Goal: Task Accomplishment & Management: Manage account settings

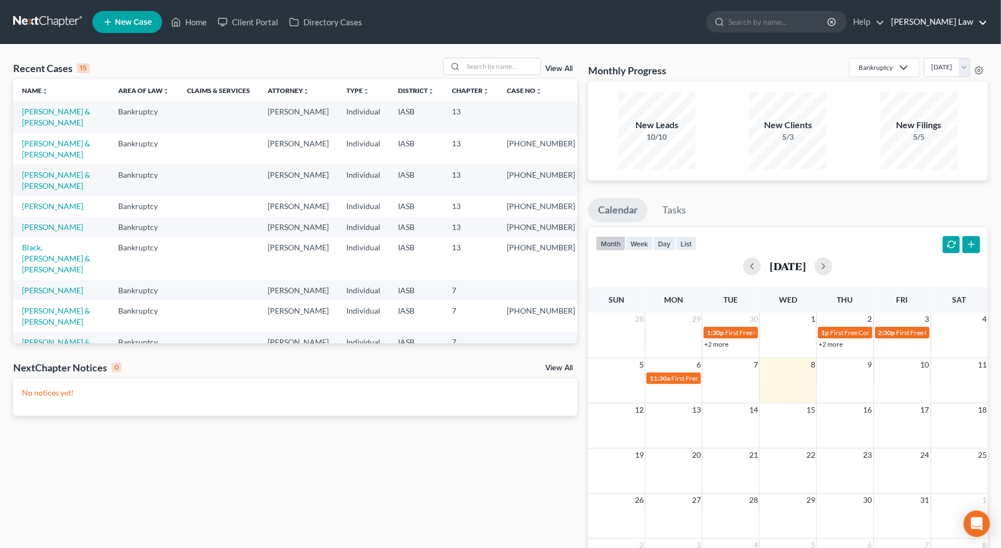
click at [952, 15] on link "[PERSON_NAME] Law" at bounding box center [937, 22] width 102 height 20
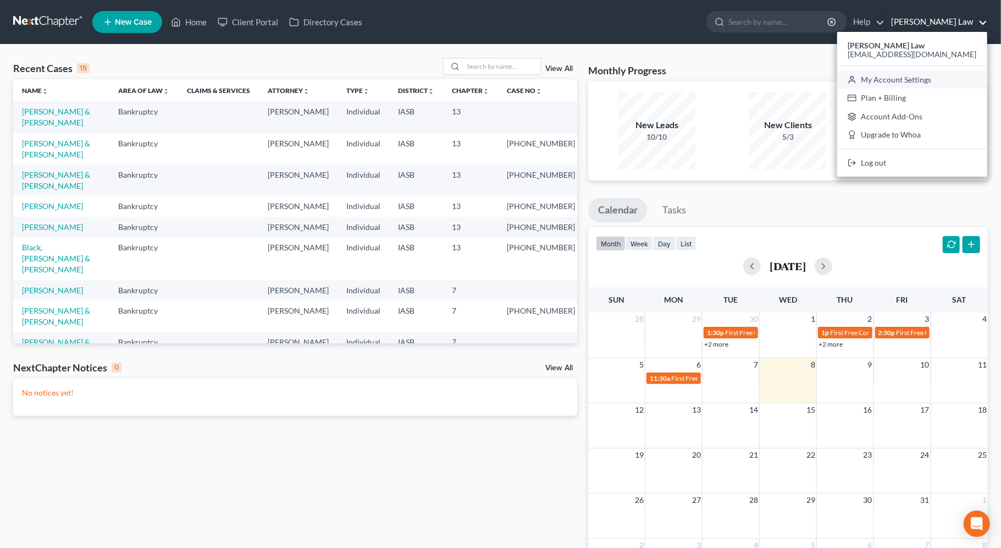
click at [917, 83] on link "My Account Settings" at bounding box center [913, 79] width 150 height 19
select select "23"
select select "16"
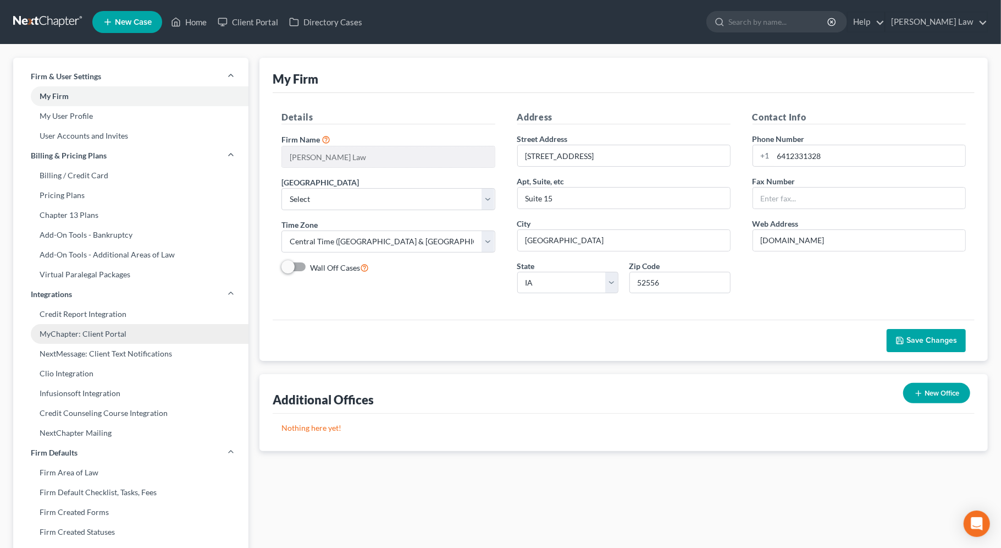
click at [106, 334] on link "MyChapter: Client Portal" at bounding box center [130, 334] width 235 height 20
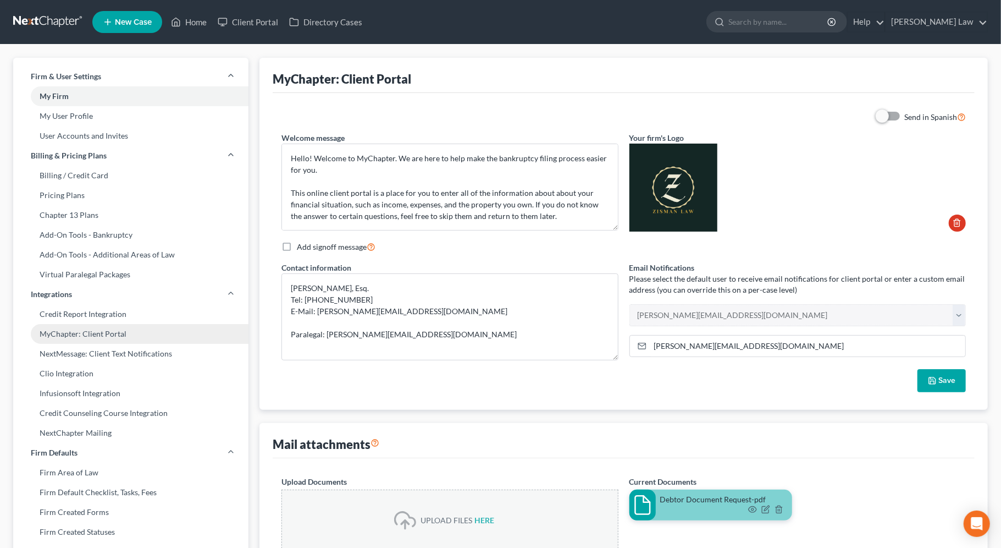
click at [113, 333] on link "MyChapter: Client Portal" at bounding box center [130, 334] width 235 height 20
click at [764, 346] on input "[PERSON_NAME][EMAIL_ADDRESS][DOMAIN_NAME]" at bounding box center [808, 345] width 315 height 21
click at [769, 348] on input "[PERSON_NAME][EMAIL_ADDRESS][DOMAIN_NAME]" at bounding box center [808, 345] width 315 height 21
click at [967, 314] on div "Email Notifications Please select the default user to receive email notificatio…" at bounding box center [798, 315] width 348 height 107
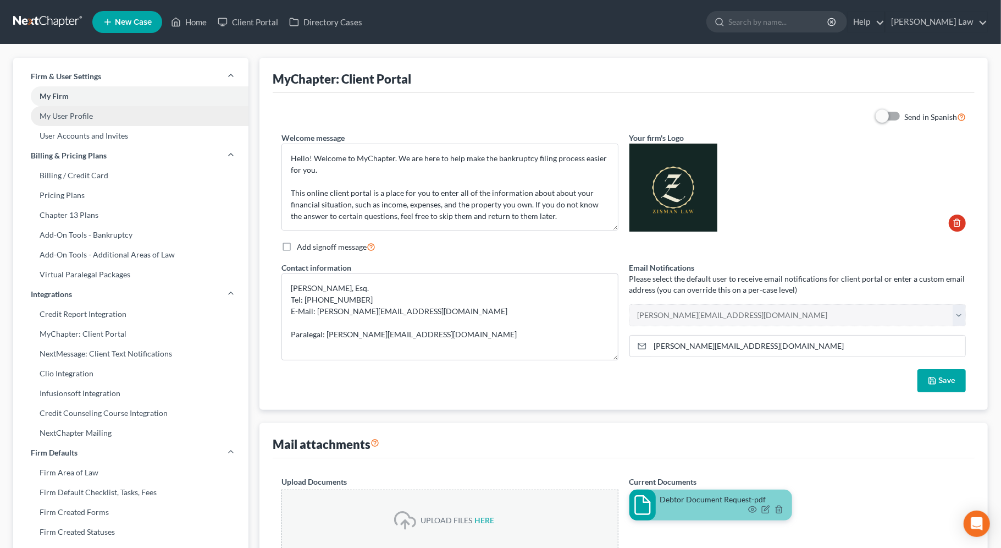
click at [86, 109] on link "My User Profile" at bounding box center [130, 116] width 235 height 20
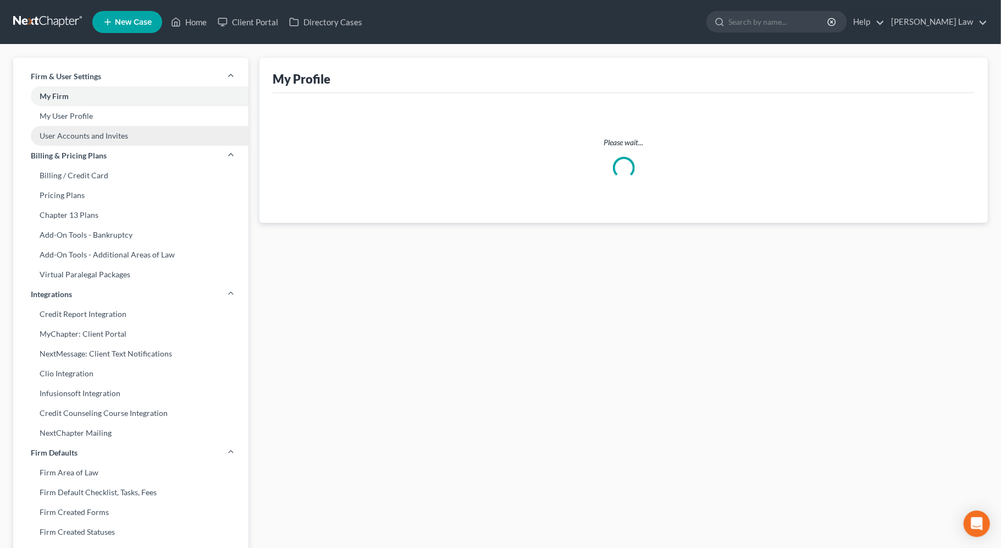
select select "16"
select select "assistant"
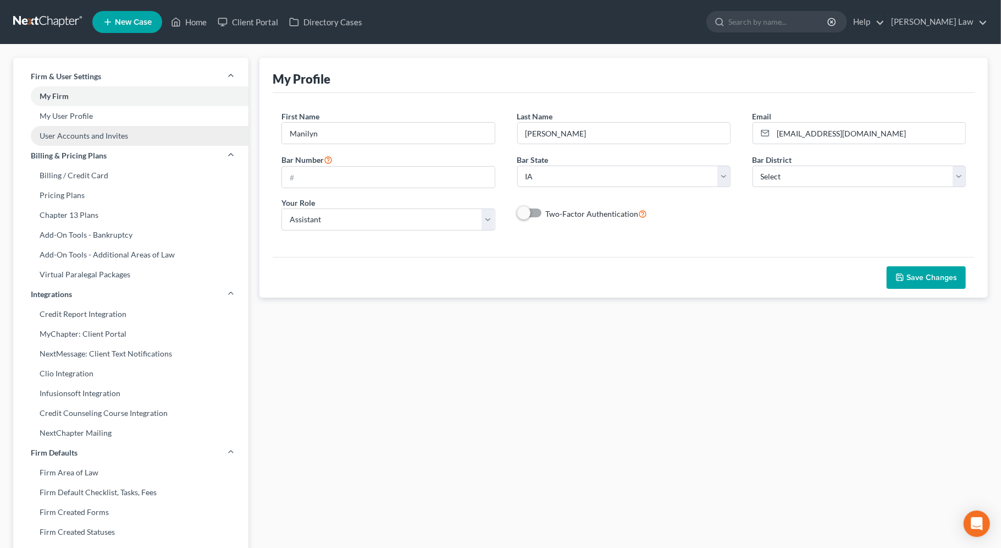
click at [105, 135] on link "User Accounts and Invites" at bounding box center [130, 136] width 235 height 20
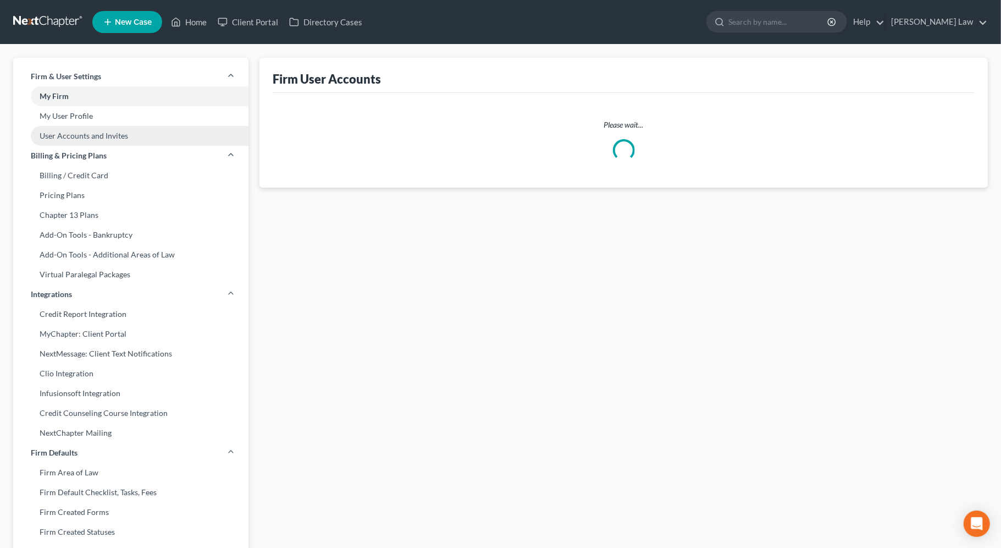
select select "0"
select select "1"
select select "2"
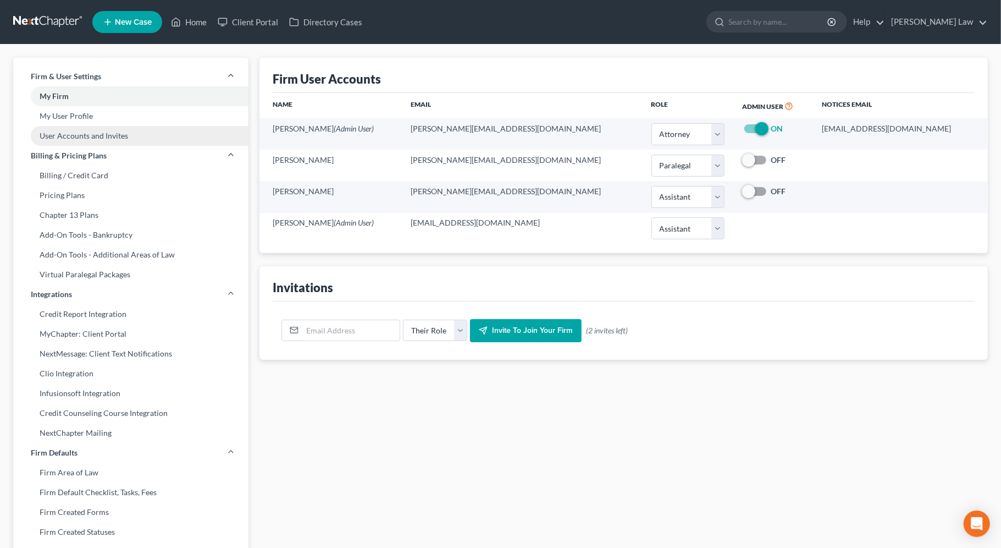
click at [130, 135] on link "User Accounts and Invites" at bounding box center [130, 136] width 235 height 20
click at [98, 112] on link "My User Profile" at bounding box center [130, 116] width 235 height 20
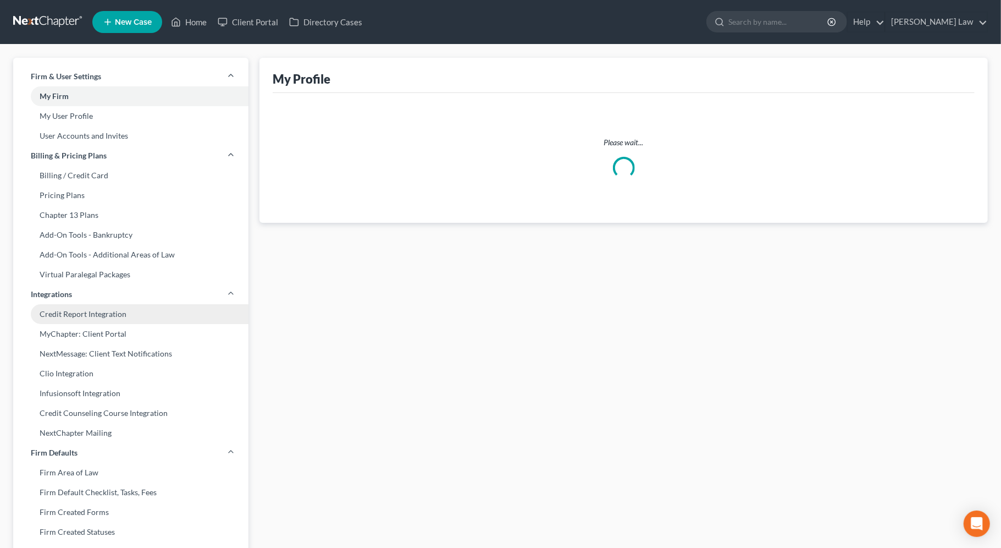
select select "16"
select select "assistant"
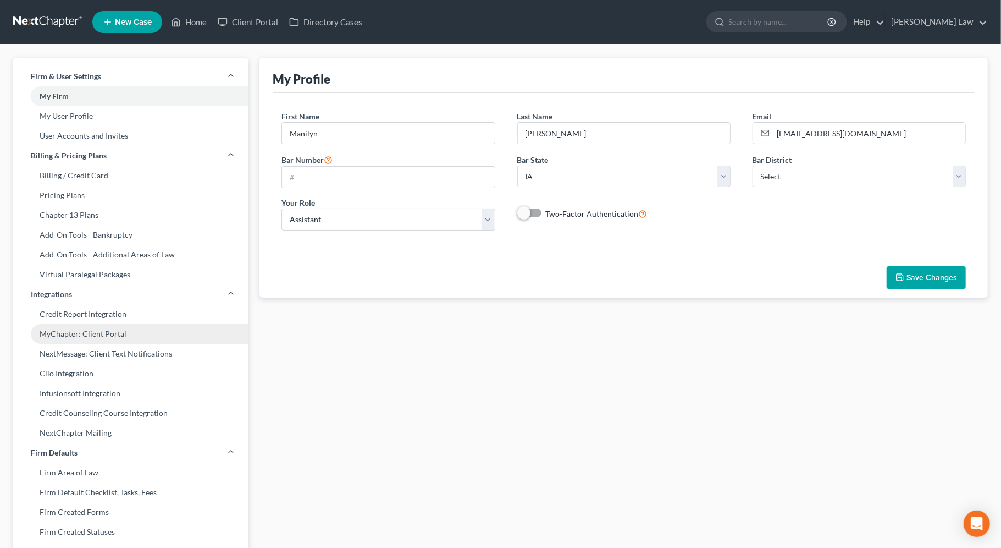
click at [116, 327] on link "MyChapter: Client Portal" at bounding box center [130, 334] width 235 height 20
select select
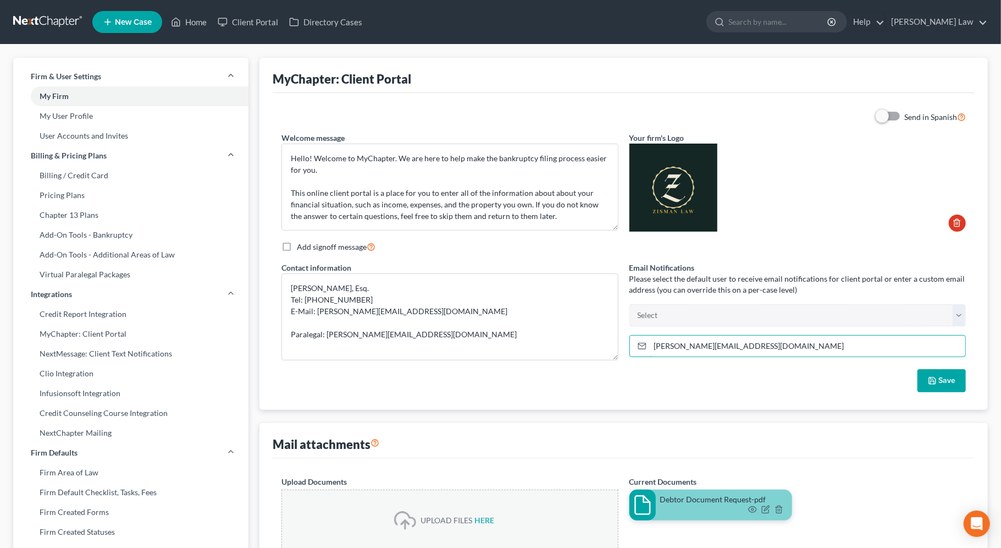
drag, startPoint x: 754, startPoint y: 346, endPoint x: 618, endPoint y: 346, distance: 135.8
click at [618, 346] on div "Send in Spanish Welcome message Hello! Welcome to MyChapter. We are here to hel…" at bounding box center [624, 251] width 696 height 281
click at [708, 313] on select "[PERSON_NAME][EMAIL_ADDRESS][DOMAIN_NAME] [PERSON_NAME][EMAIL_ADDRESS][DOMAIN_N…" at bounding box center [798, 315] width 337 height 22
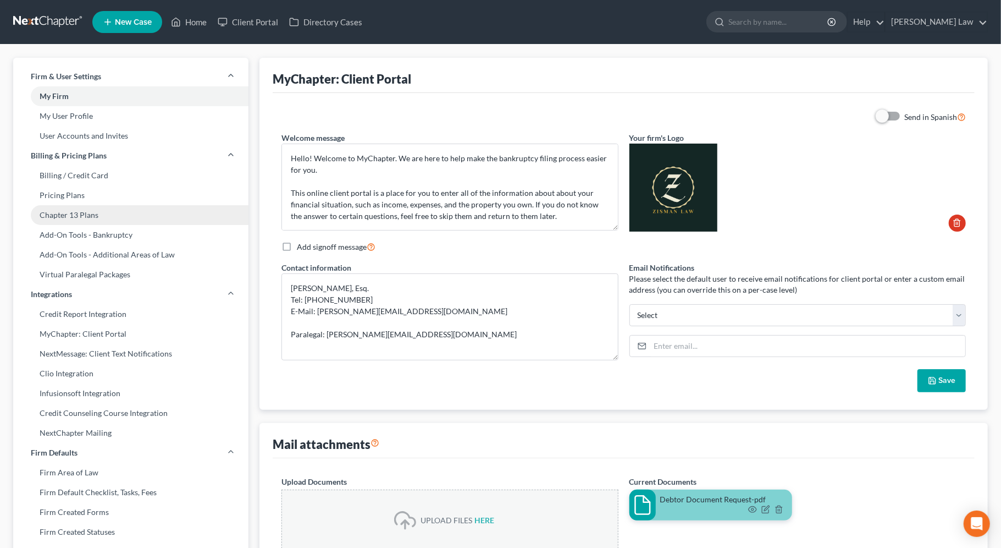
click at [64, 212] on link "Chapter 13 Plans" at bounding box center [130, 215] width 235 height 20
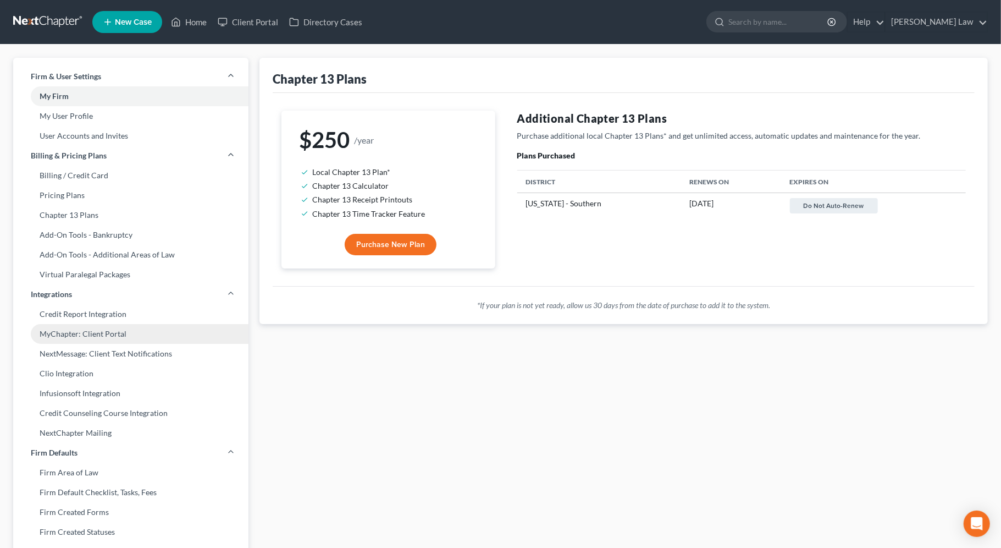
click at [108, 332] on link "MyChapter: Client Portal" at bounding box center [130, 334] width 235 height 20
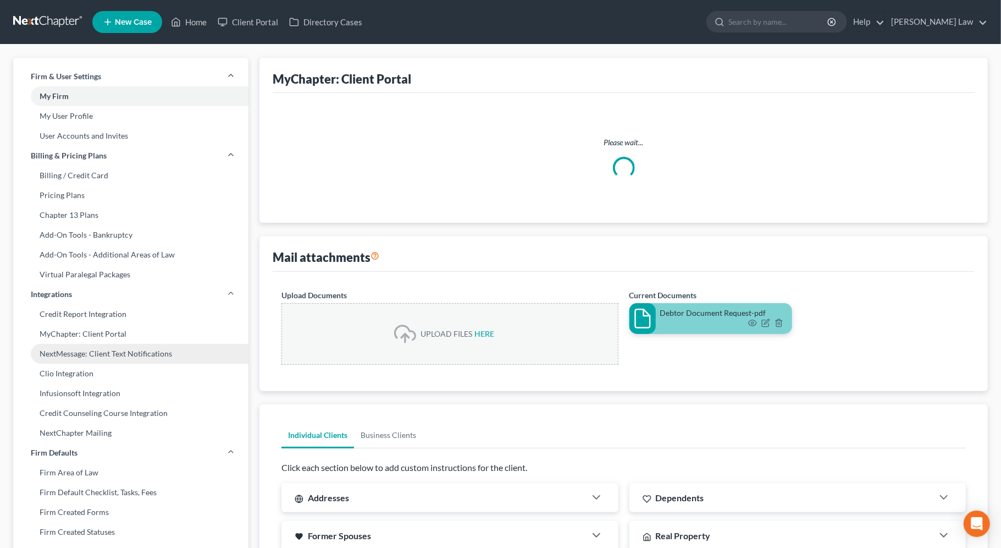
select select
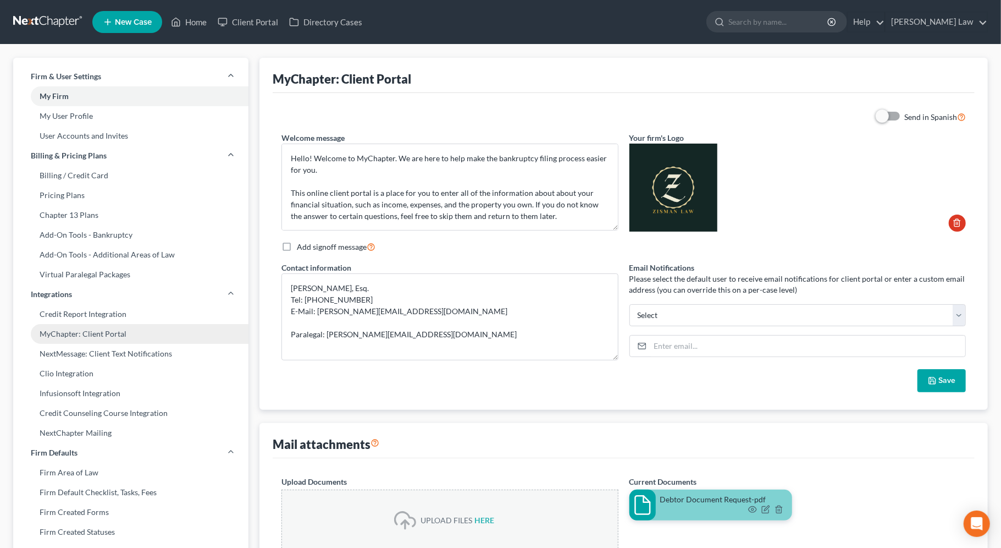
click at [85, 335] on link "MyChapter: Client Portal" at bounding box center [130, 334] width 235 height 20
click at [719, 345] on input "email" at bounding box center [808, 345] width 315 height 21
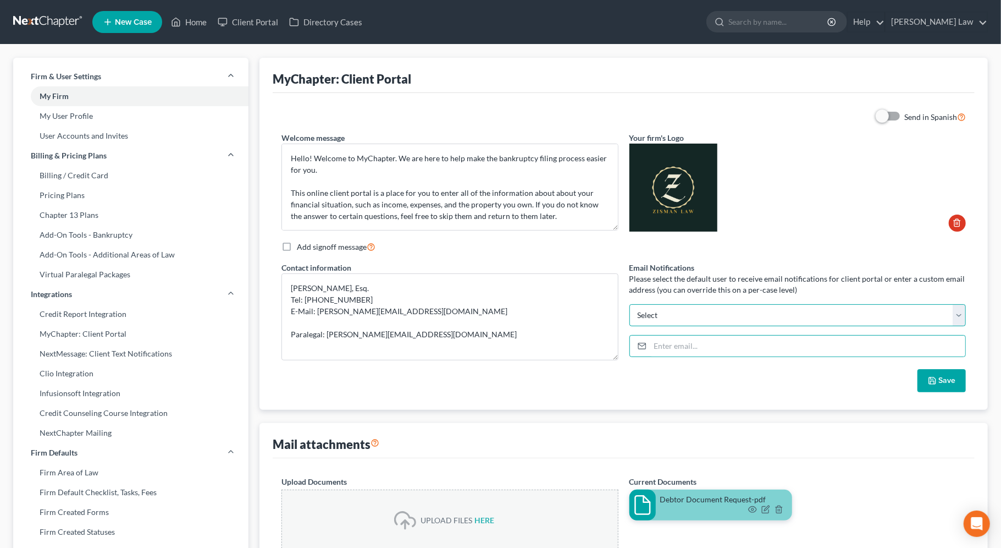
click at [674, 311] on select "[PERSON_NAME][EMAIL_ADDRESS][DOMAIN_NAME] [PERSON_NAME][EMAIL_ADDRESS][DOMAIN_N…" at bounding box center [798, 315] width 337 height 22
